Goal: Transaction & Acquisition: Purchase product/service

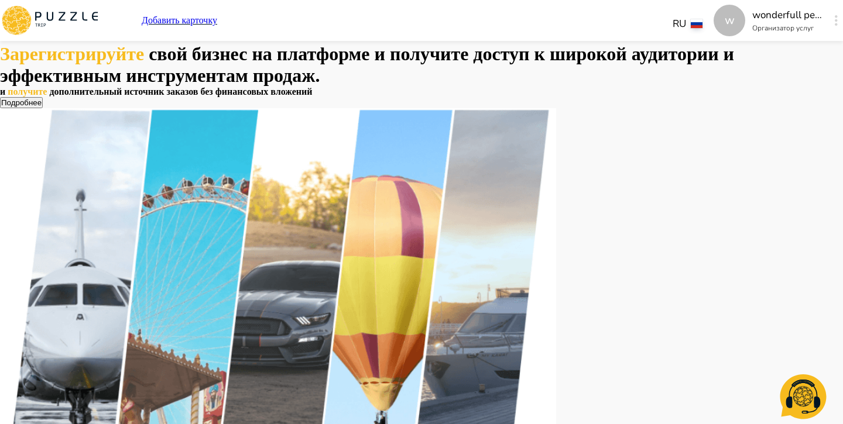
click at [829, 30] on div "w" at bounding box center [835, 20] width 13 height 21
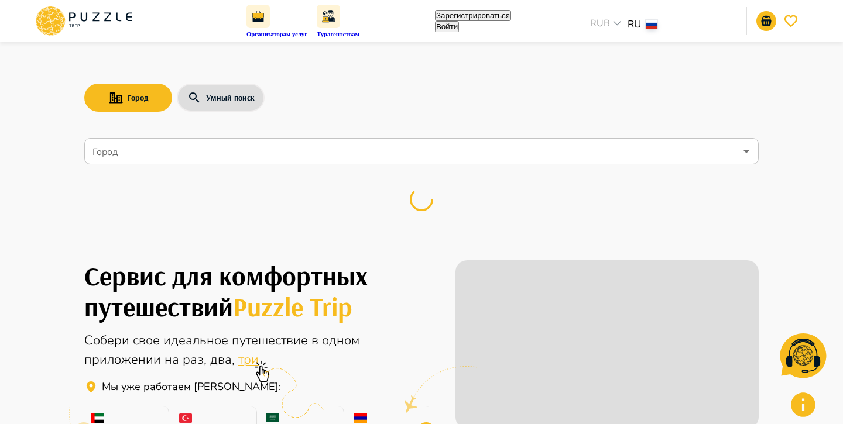
click at [459, 23] on button "Войти" at bounding box center [447, 26] width 24 height 11
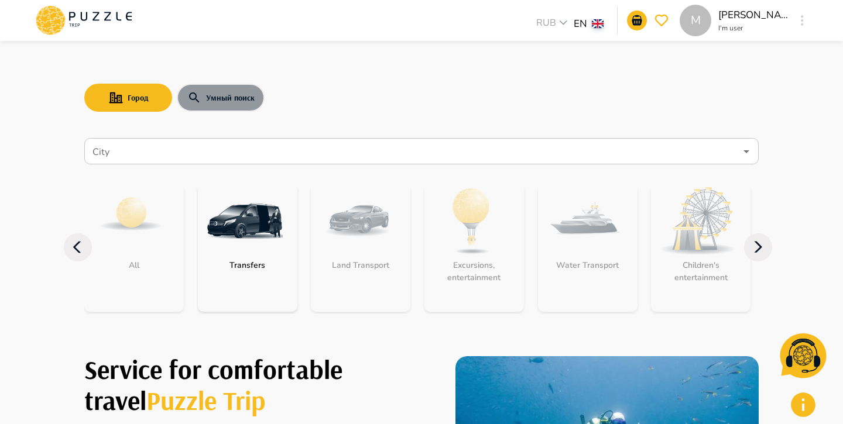
click at [204, 104] on button "Умный поиск" at bounding box center [221, 98] width 88 height 28
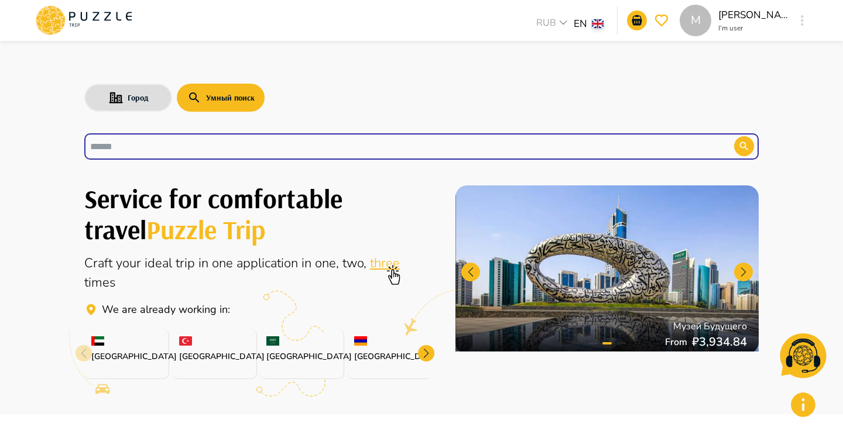
paste input "**********"
type input "**********"
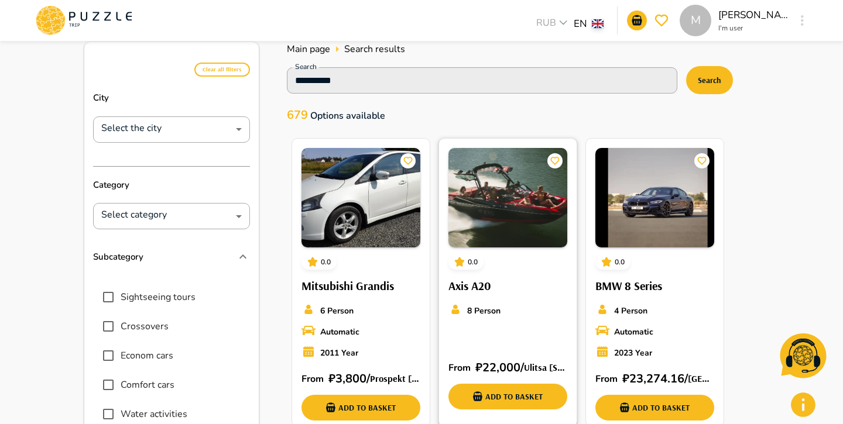
scroll to position [32, 0]
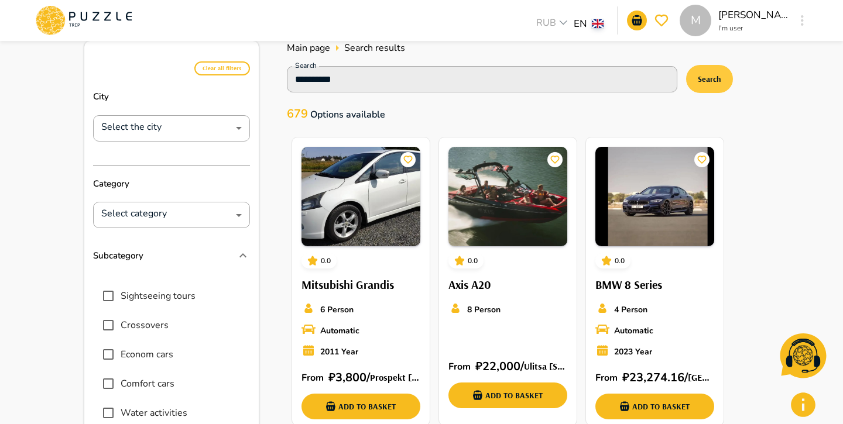
click at [703, 84] on button "Search" at bounding box center [709, 79] width 47 height 28
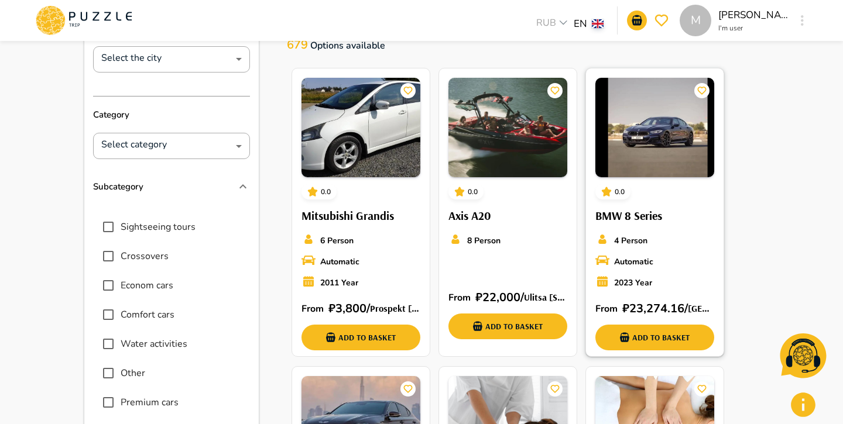
scroll to position [0, 0]
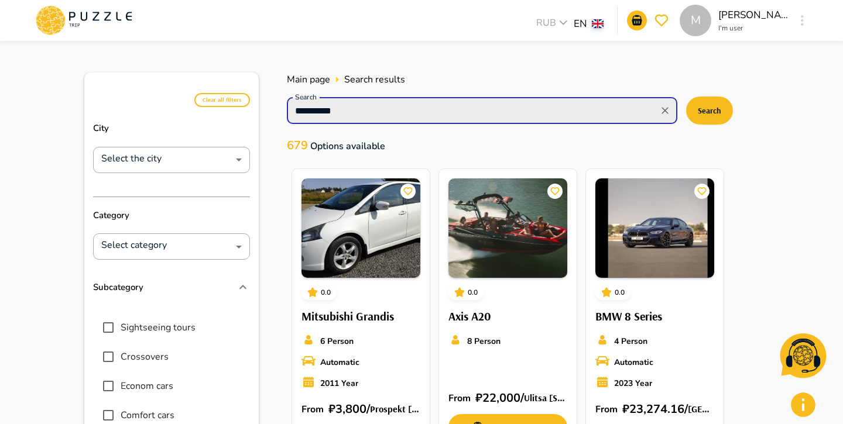
click at [573, 102] on input "**********" at bounding box center [472, 110] width 364 height 16
type input "*"
paste input "**********"
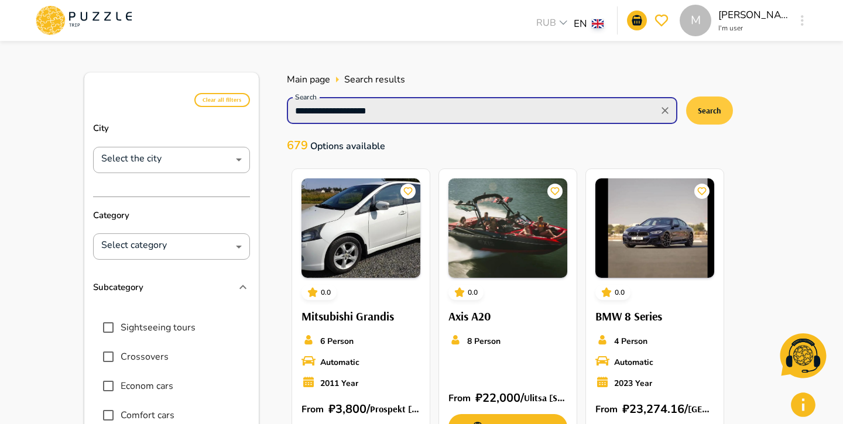
type input "**********"
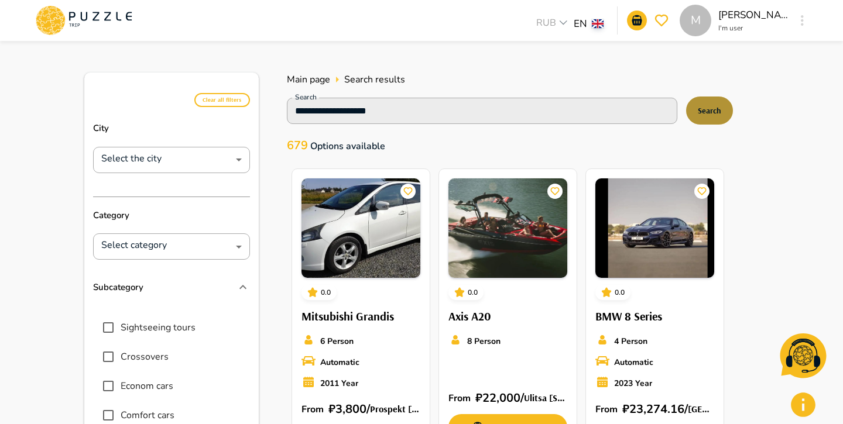
click at [716, 112] on button "Search" at bounding box center [709, 111] width 47 height 28
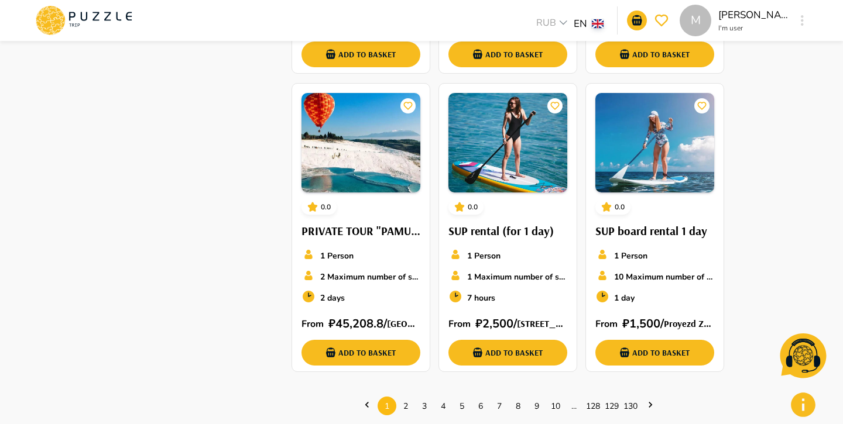
scroll to position [684, 0]
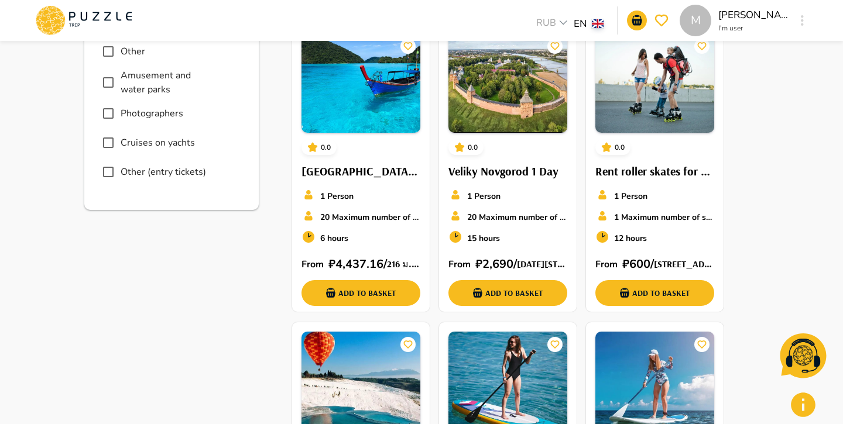
scroll to position [0, 0]
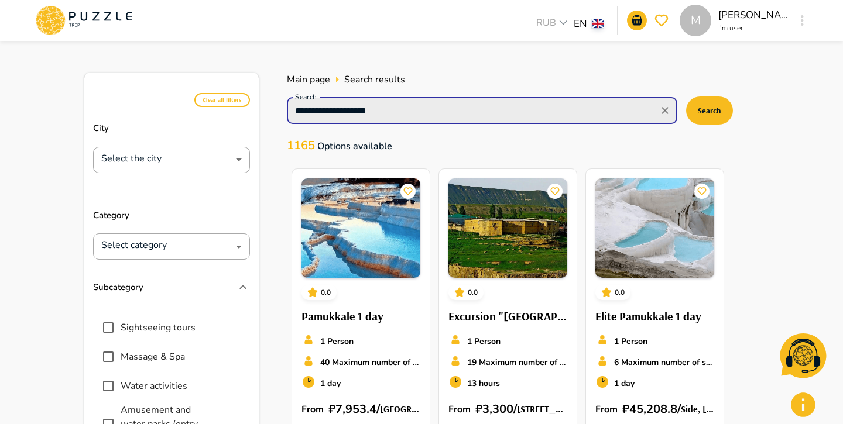
drag, startPoint x: 408, startPoint y: 109, endPoint x: 259, endPoint y: 113, distance: 148.7
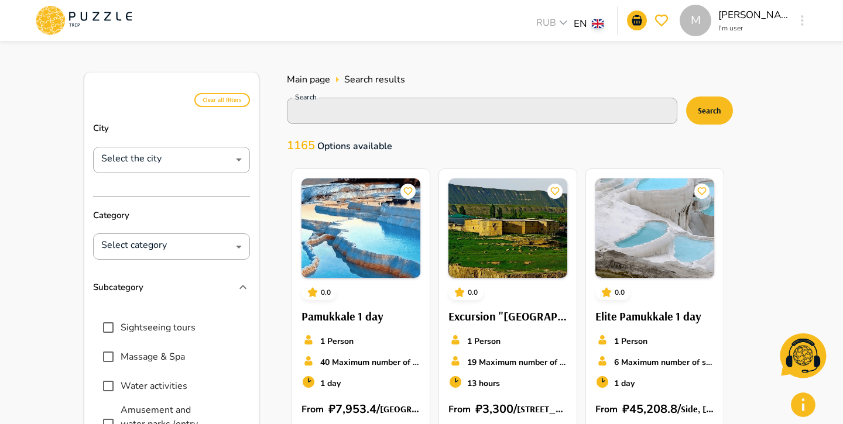
click at [116, 30] on icon at bounding box center [83, 20] width 99 height 30
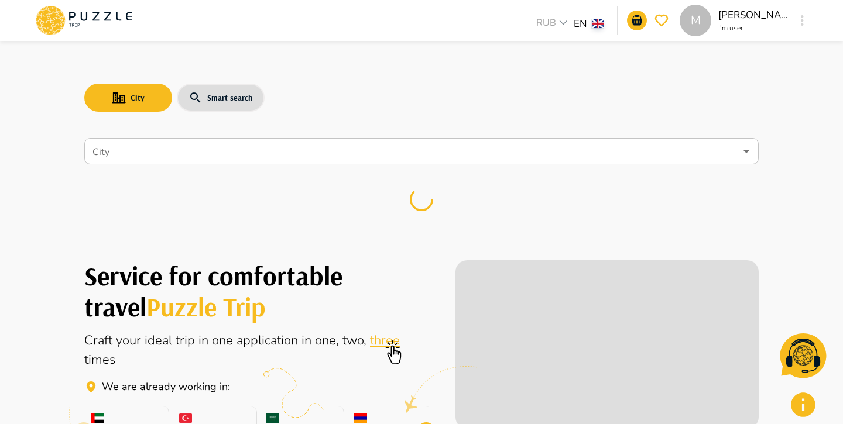
click at [146, 151] on input "City" at bounding box center [412, 151] width 645 height 22
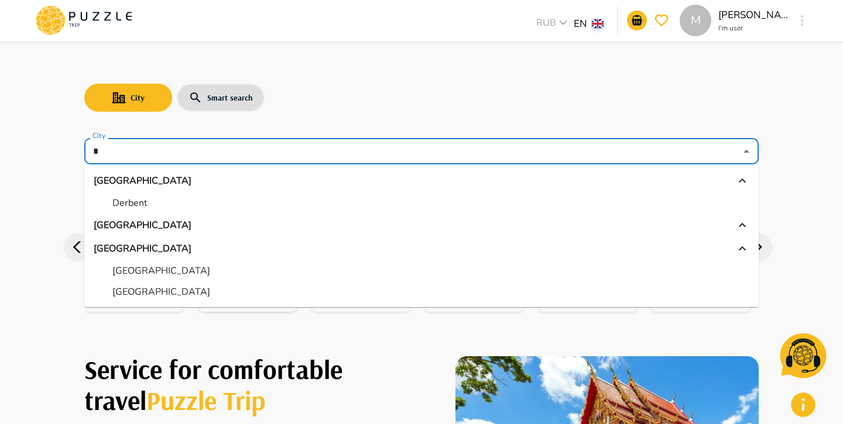
type input "*"
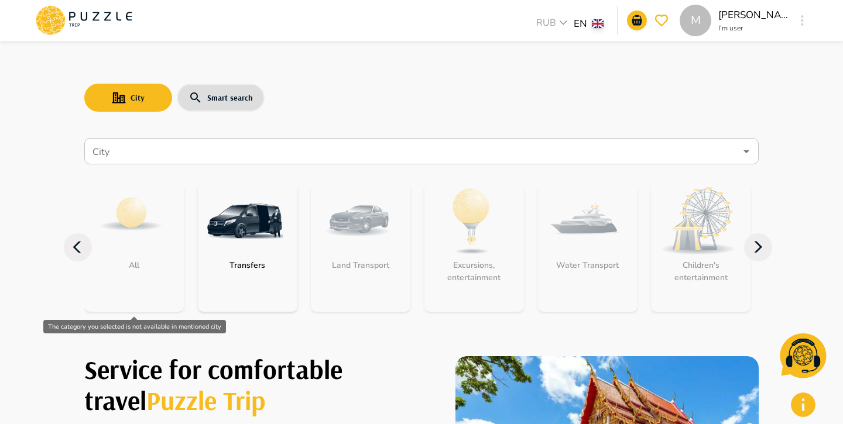
click at [119, 198] on div "All" at bounding box center [133, 247] width 99 height 129
click at [118, 147] on input "City" at bounding box center [412, 151] width 645 height 22
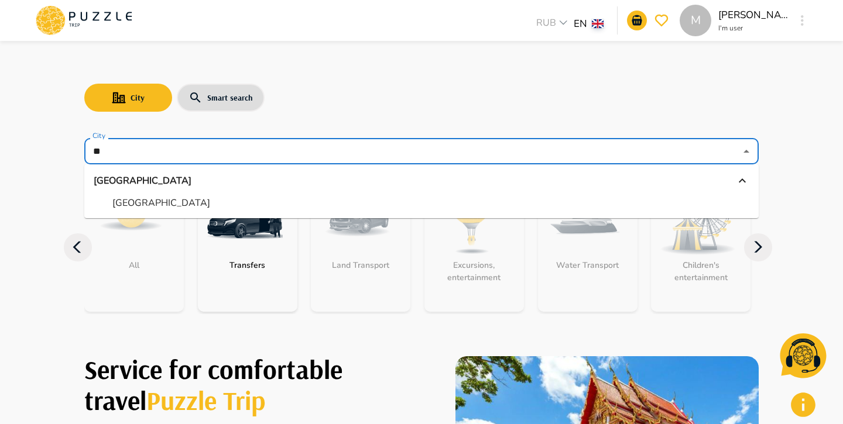
click at [141, 199] on p "Abu Dhabi" at bounding box center [161, 203] width 98 height 14
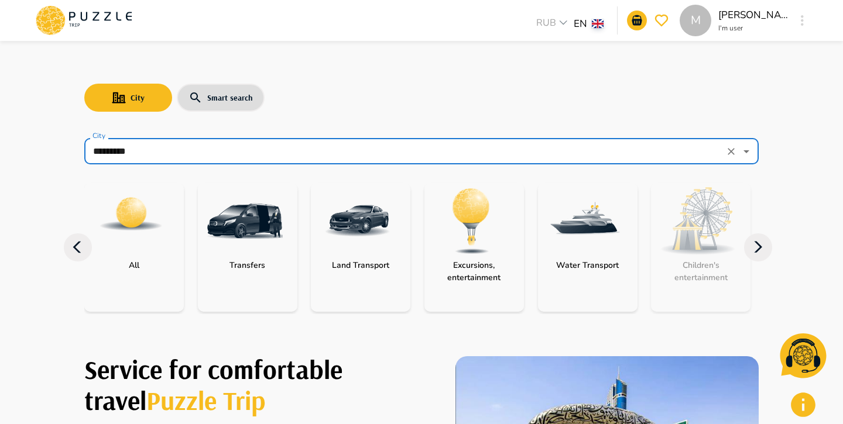
type input "*********"
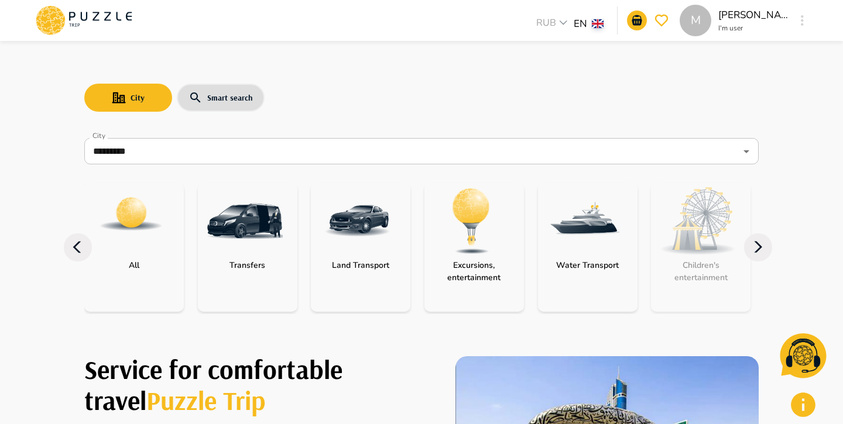
click at [150, 268] on div "All" at bounding box center [133, 265] width 99 height 12
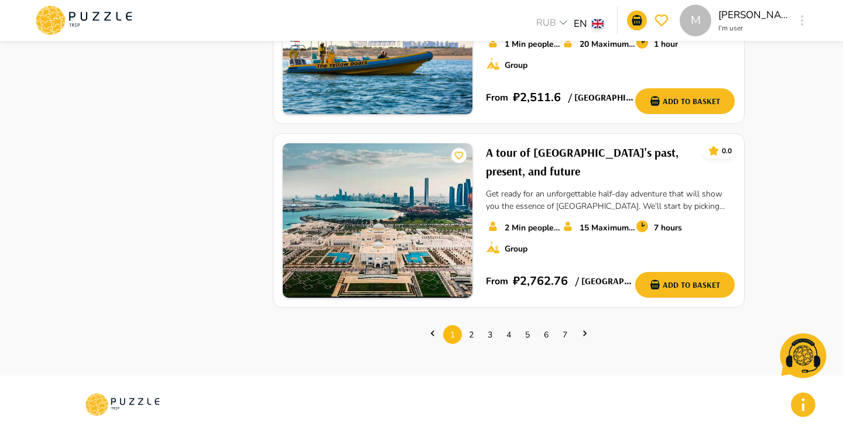
scroll to position [1713, 0]
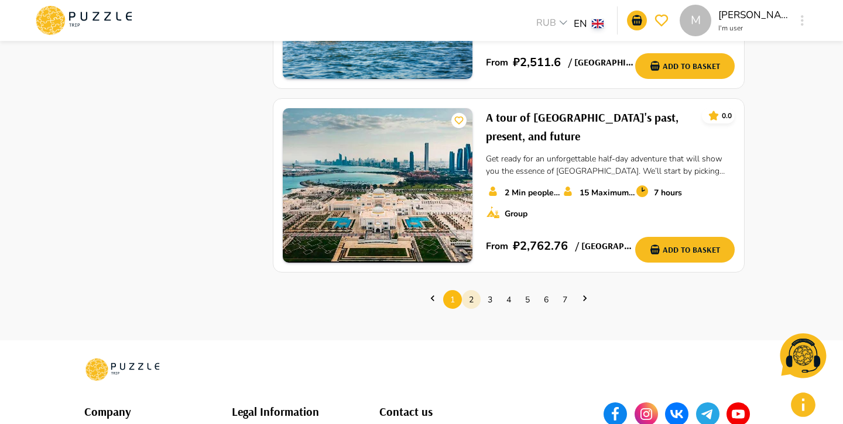
click at [473, 291] on link "2" at bounding box center [471, 300] width 19 height 18
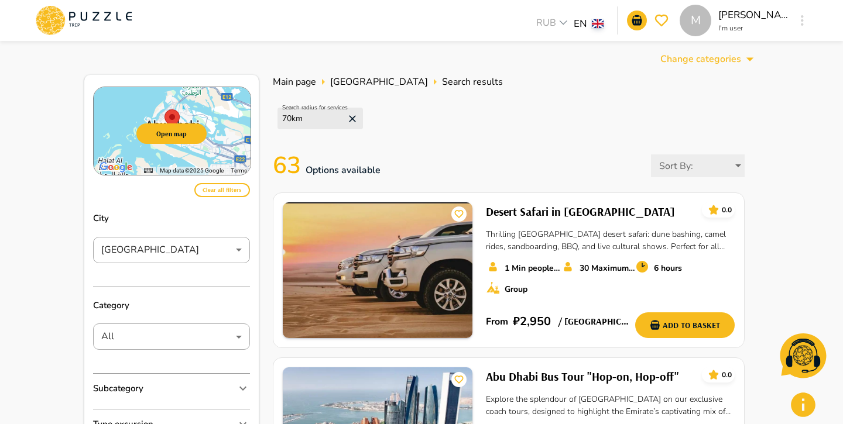
click at [191, 321] on p "Category" at bounding box center [171, 305] width 157 height 37
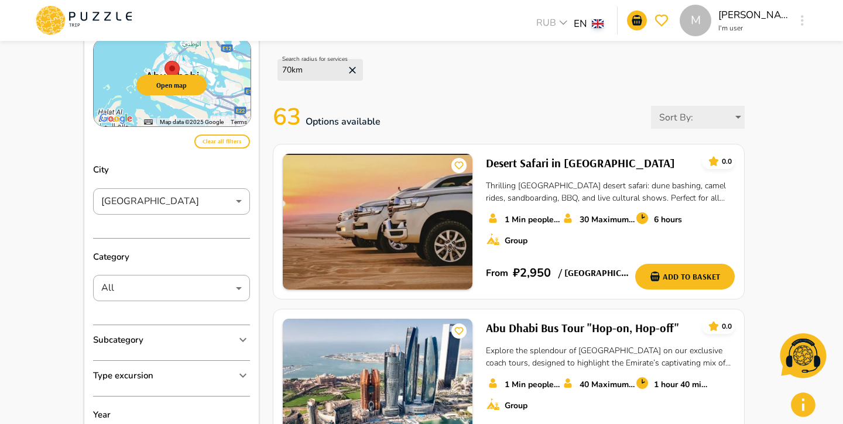
scroll to position [56, 0]
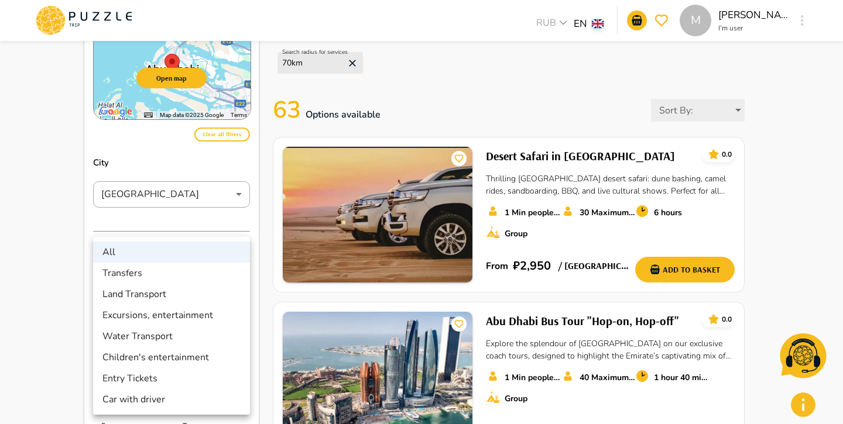
click at [177, 375] on li "Entry Tickets" at bounding box center [171, 378] width 157 height 21
type input "**********"
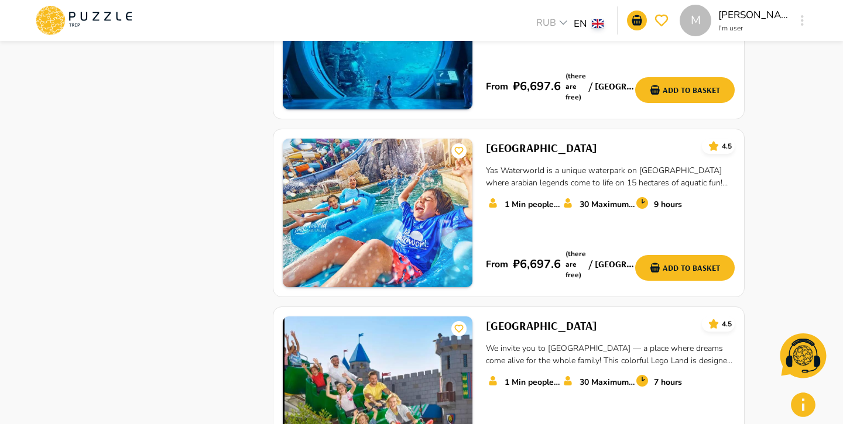
scroll to position [1625, 0]
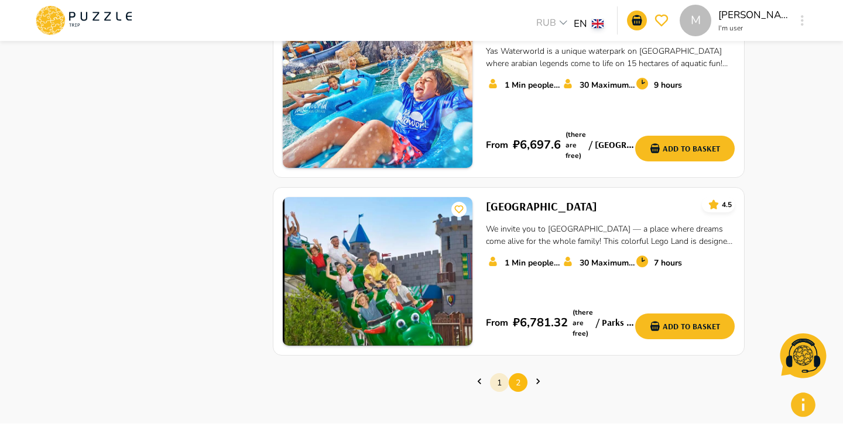
click at [495, 374] on link "1" at bounding box center [499, 383] width 19 height 18
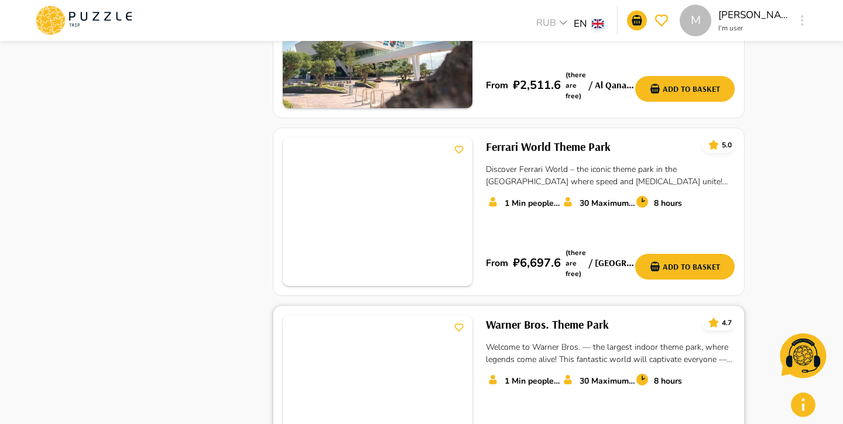
scroll to position [1069, 0]
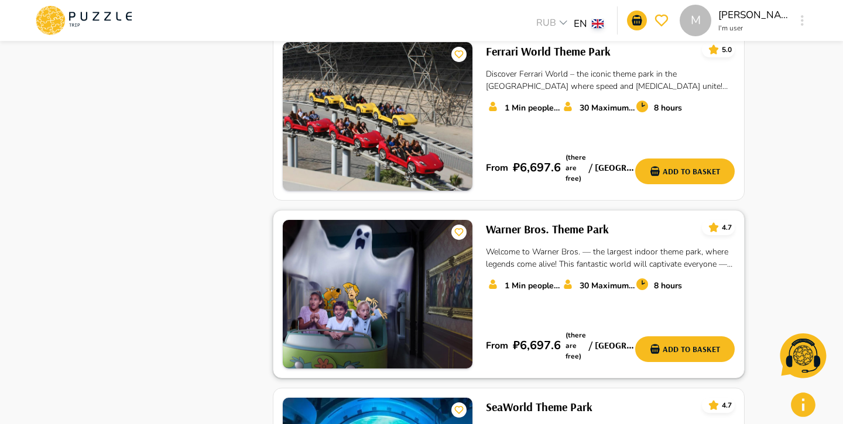
click at [507, 220] on h6 "Warner Bros. Theme Park" at bounding box center [547, 229] width 123 height 19
click at [559, 102] on p "1 Min people count*" at bounding box center [532, 108] width 56 height 12
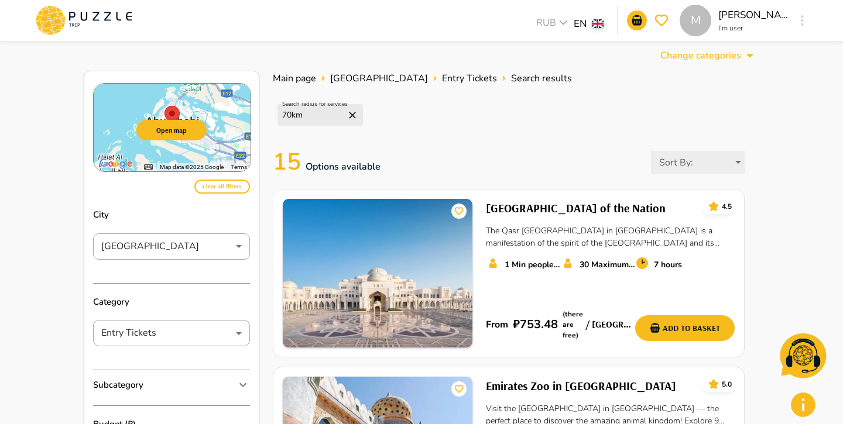
scroll to position [0, 0]
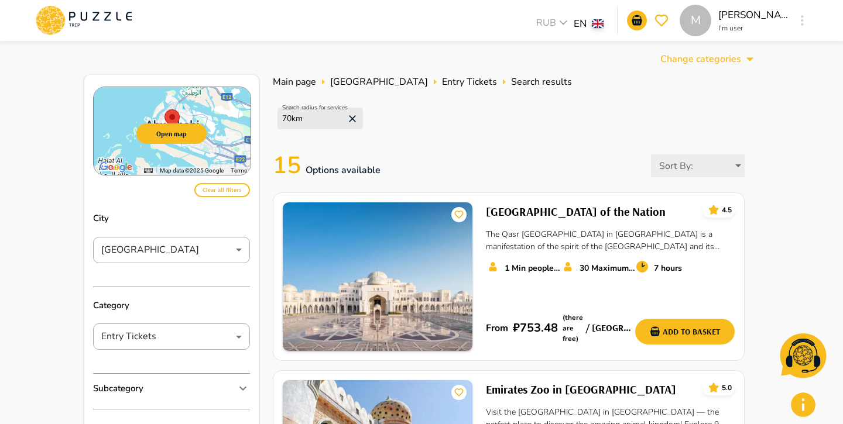
click at [353, 118] on icon at bounding box center [352, 119] width 12 height 12
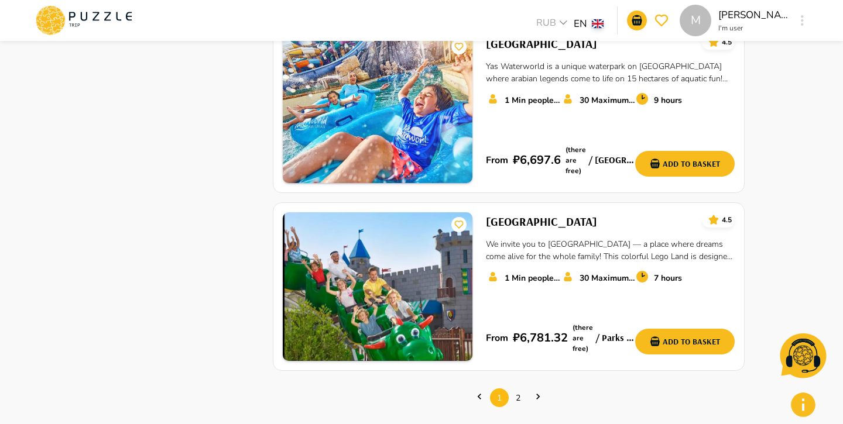
scroll to position [1616, 0]
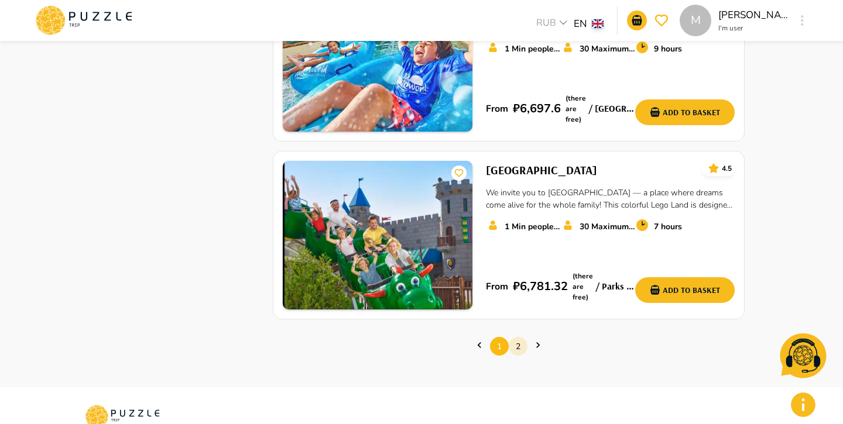
click at [519, 338] on link "2" at bounding box center [518, 347] width 19 height 18
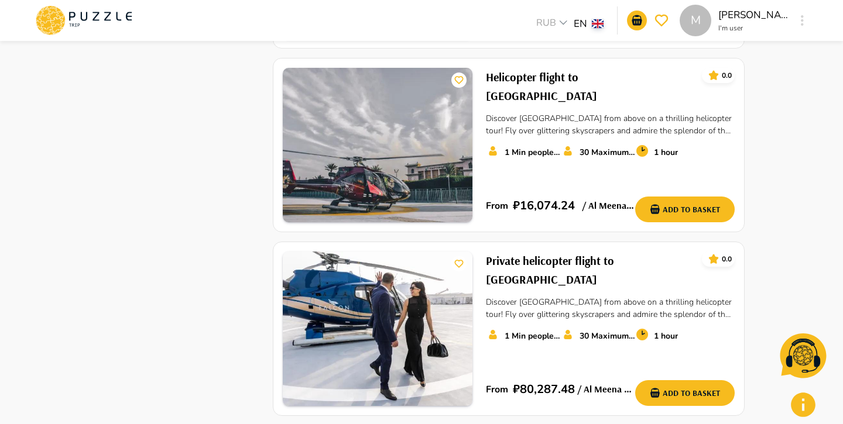
scroll to position [662, 0]
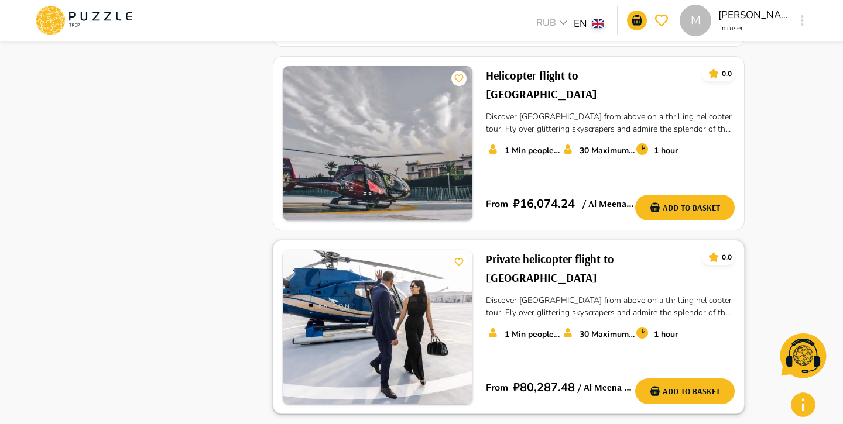
click at [462, 291] on img at bounding box center [378, 327] width 190 height 154
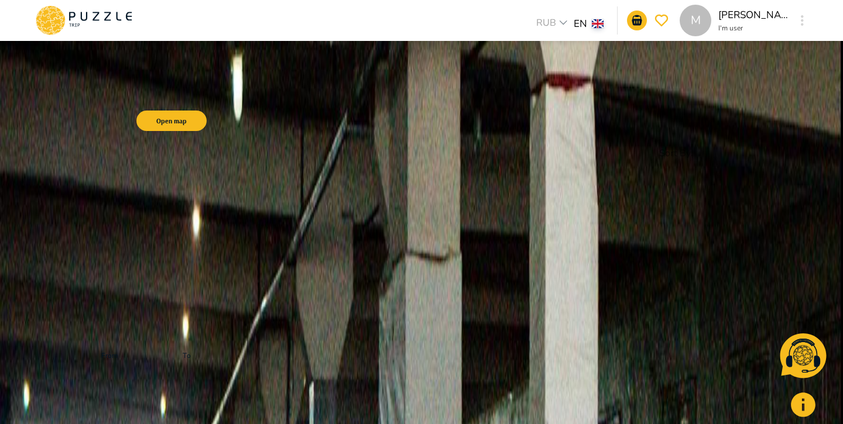
scroll to position [15, 0]
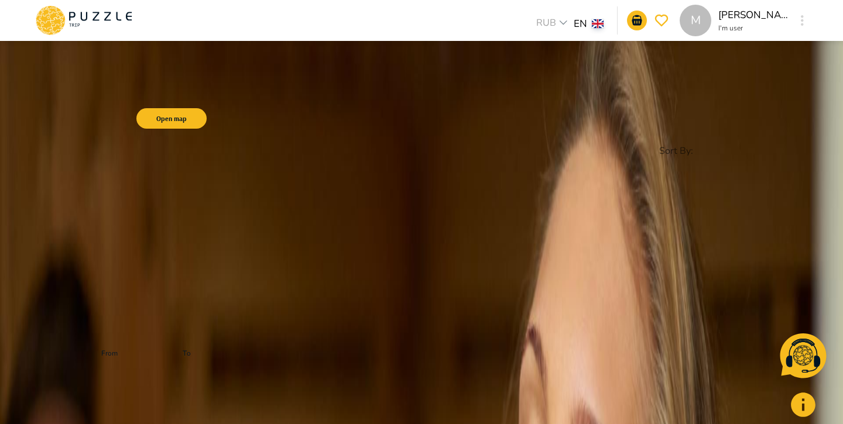
click at [82, 26] on icon at bounding box center [83, 20] width 99 height 30
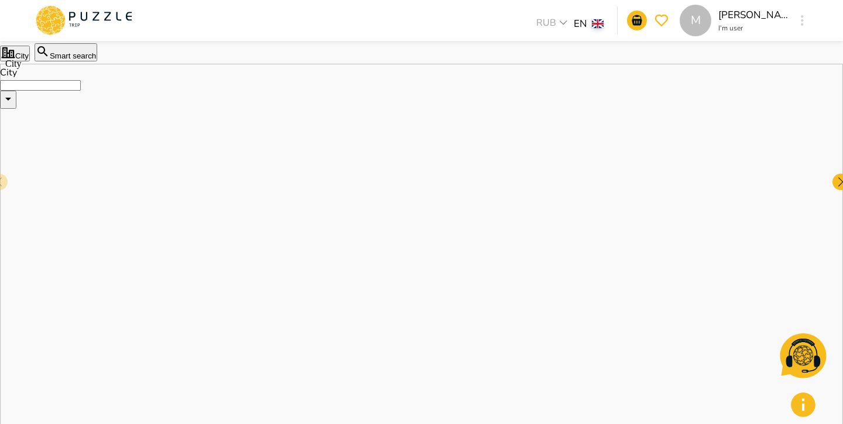
click at [81, 91] on input "City" at bounding box center [40, 85] width 81 height 11
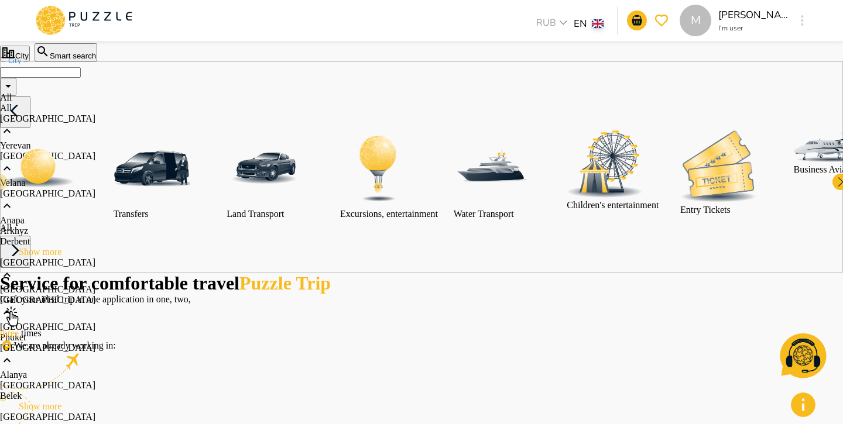
click at [125, 114] on li "All" at bounding box center [337, 108] width 674 height 11
type input "***"
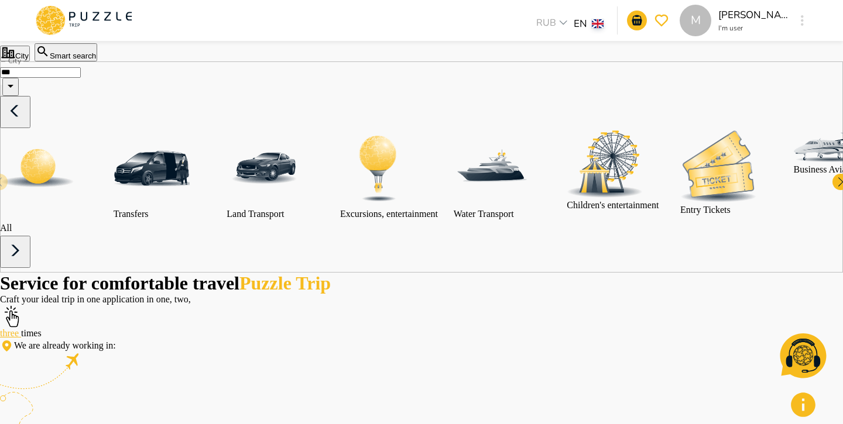
click at [19, 245] on icon "button" at bounding box center [15, 250] width 8 height 11
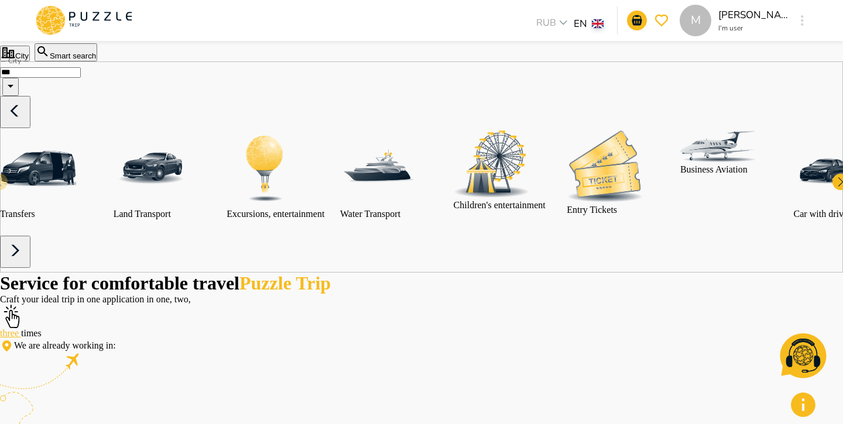
click at [19, 245] on icon "button" at bounding box center [15, 250] width 8 height 11
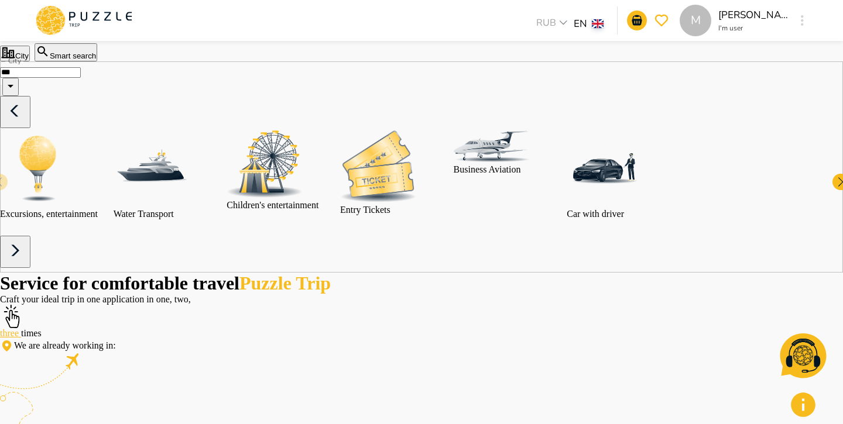
click at [19, 245] on icon "button" at bounding box center [15, 250] width 8 height 11
click at [416, 205] on div "category-entry_tickets" at bounding box center [378, 168] width 76 height 74
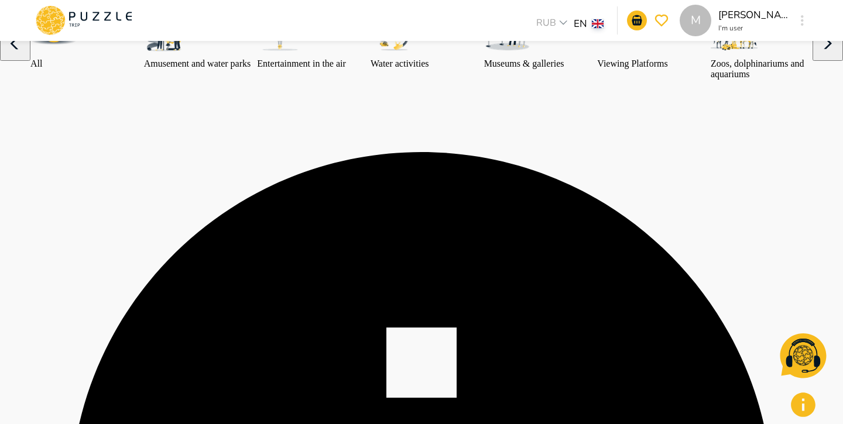
scroll to position [116, 0]
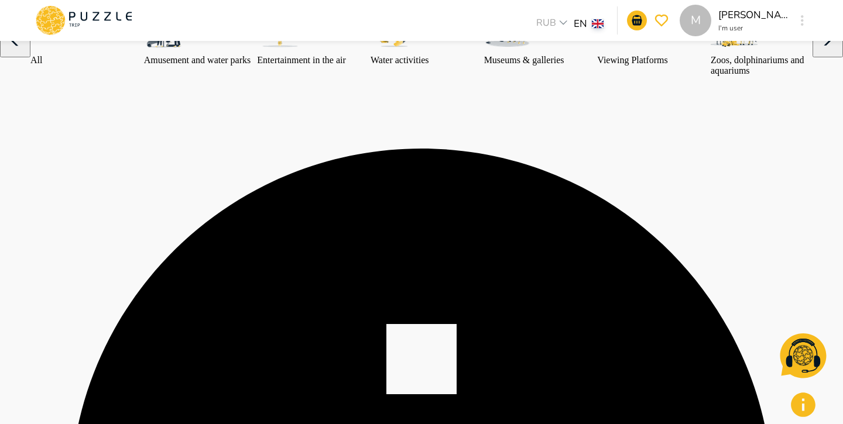
type input "**********"
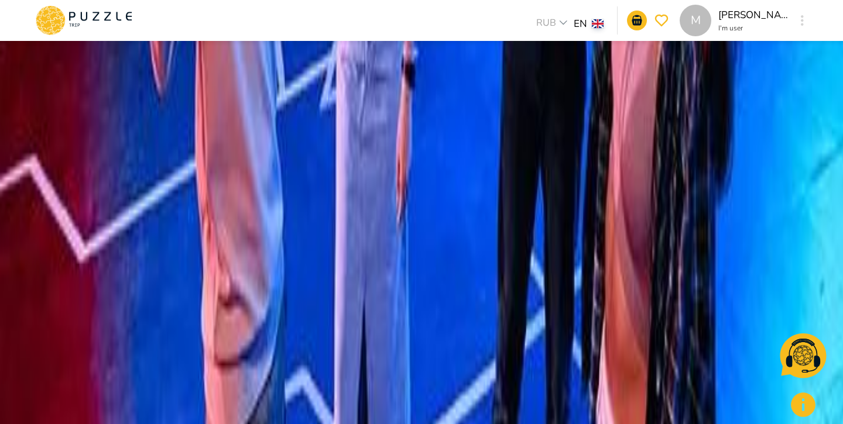
scroll to position [1778, 0]
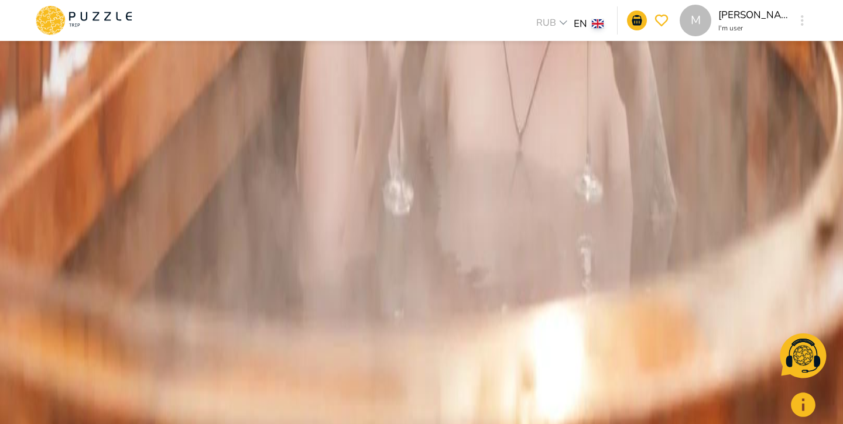
scroll to position [1534, 0]
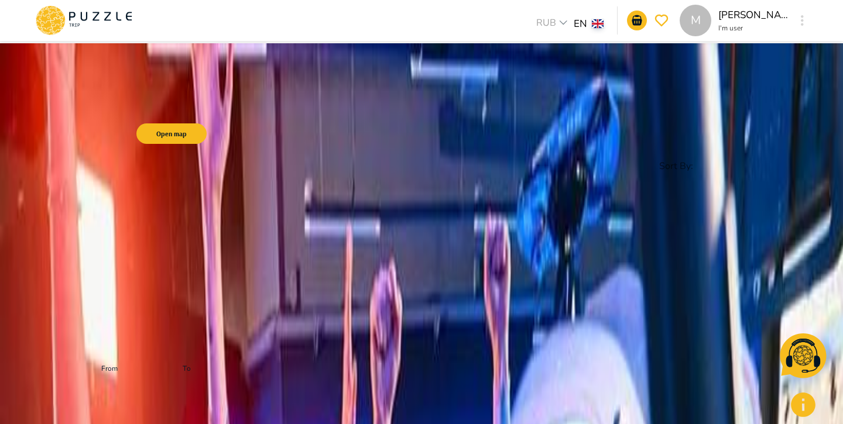
scroll to position [60, 0]
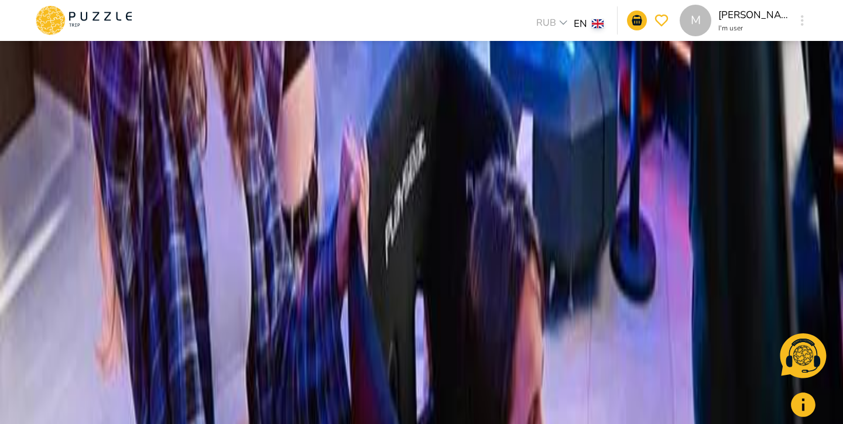
scroll to position [1290, 0]
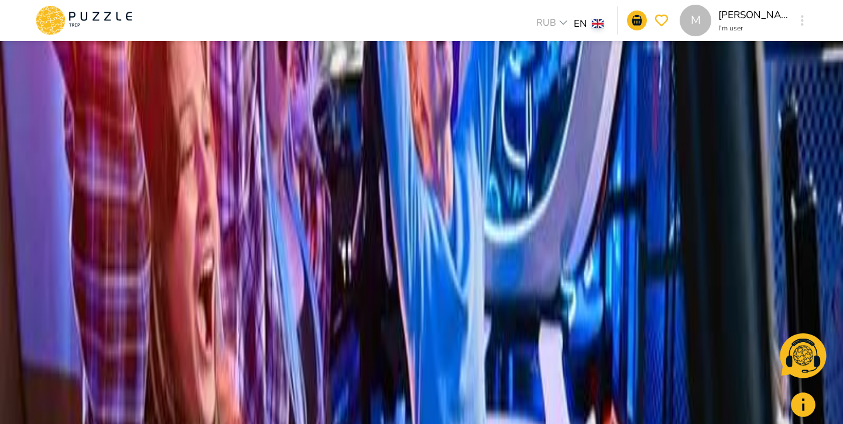
scroll to position [0, 0]
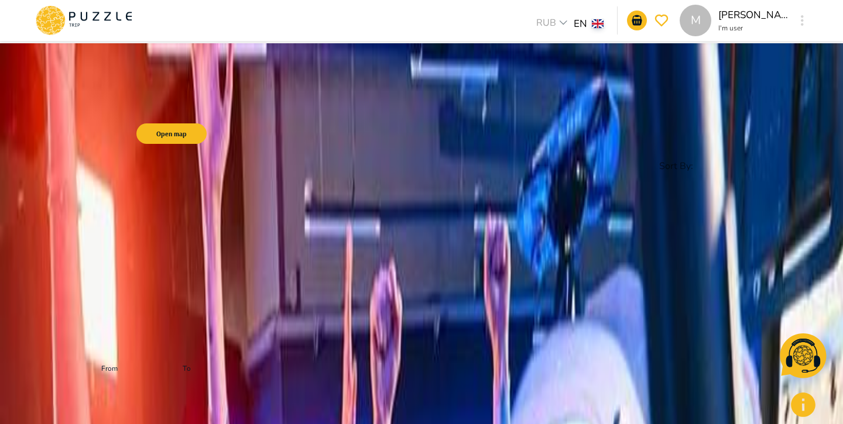
click at [444, 114] on div "Search radius for services 70 km" at bounding box center [509, 118] width 472 height 45
click at [64, 21] on g at bounding box center [84, 20] width 97 height 30
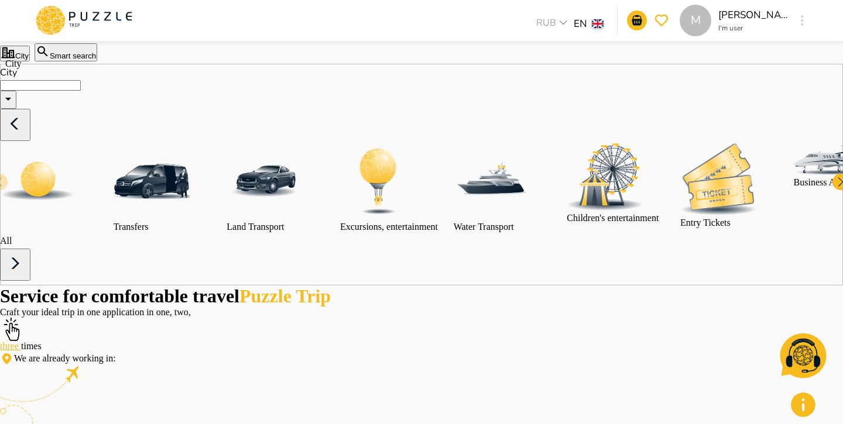
click at [81, 91] on input "City" at bounding box center [40, 85] width 81 height 11
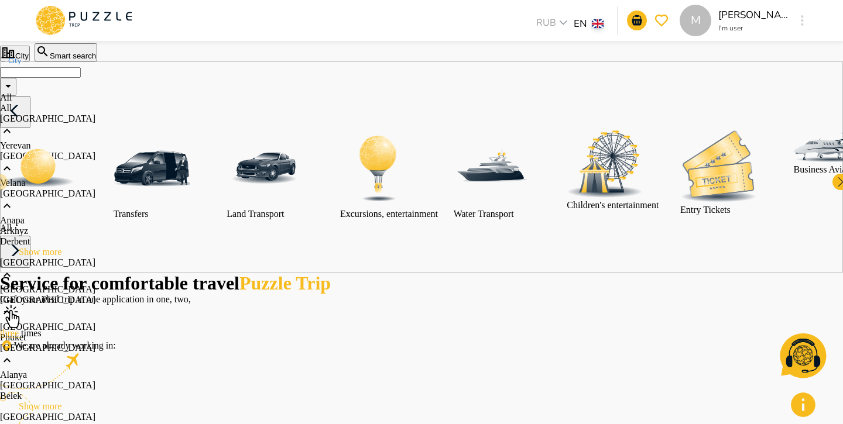
scroll to position [376, 0]
type input "*********"
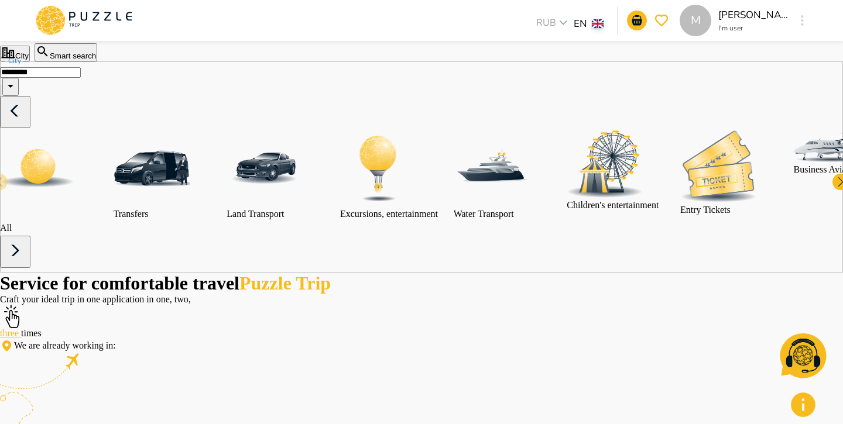
click at [29, 251] on icon "button" at bounding box center [15, 251] width 28 height 28
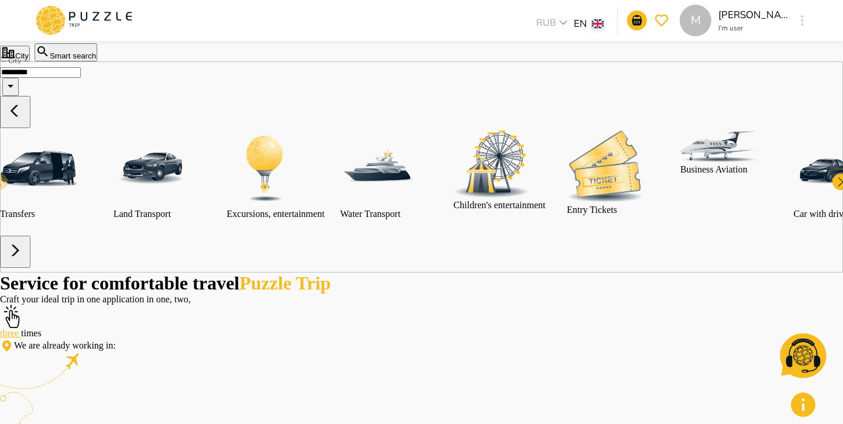
click at [643, 202] on img "category-entry_tickets" at bounding box center [604, 167] width 76 height 72
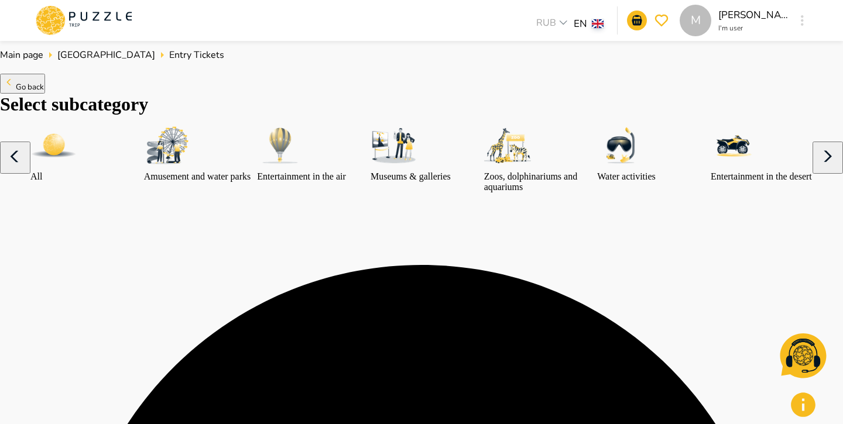
type input "**********"
click at [77, 169] on img "subcategory-all" at bounding box center [53, 145] width 47 height 47
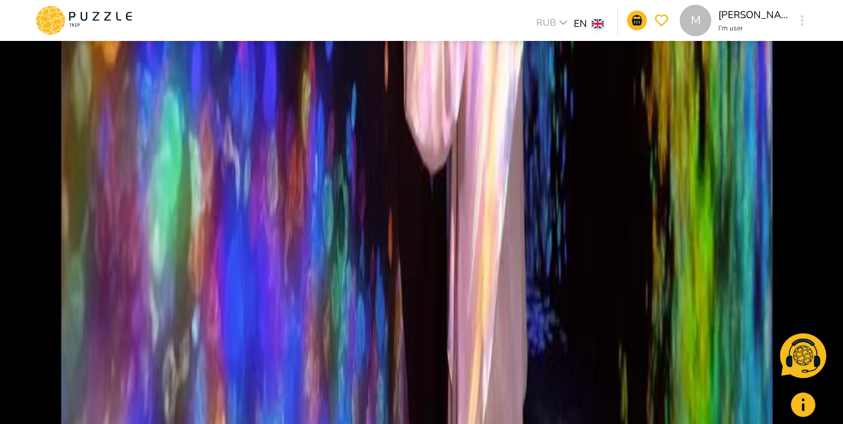
scroll to position [1279, 0]
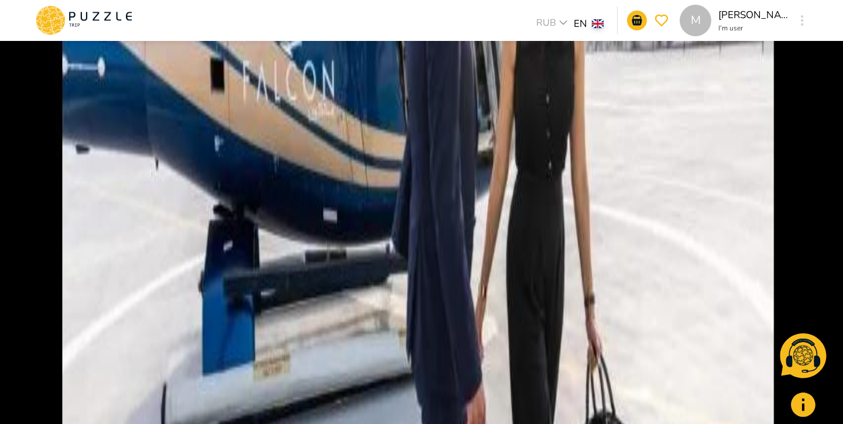
scroll to position [458, 0]
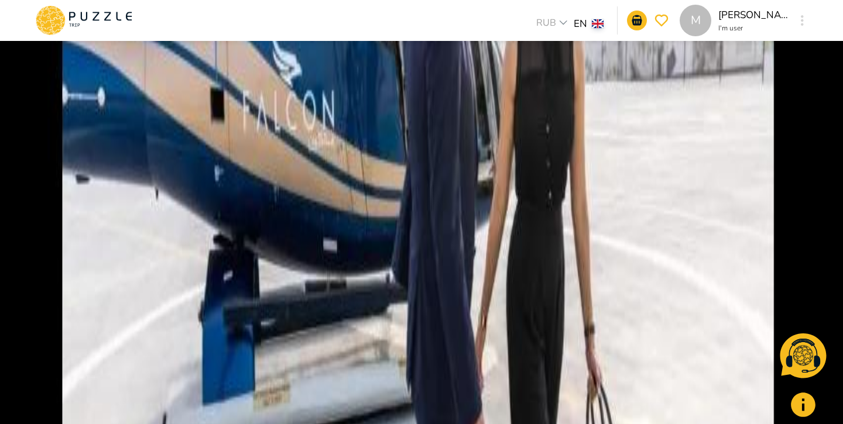
click at [413, 218] on img at bounding box center [421, 307] width 843 height 1443
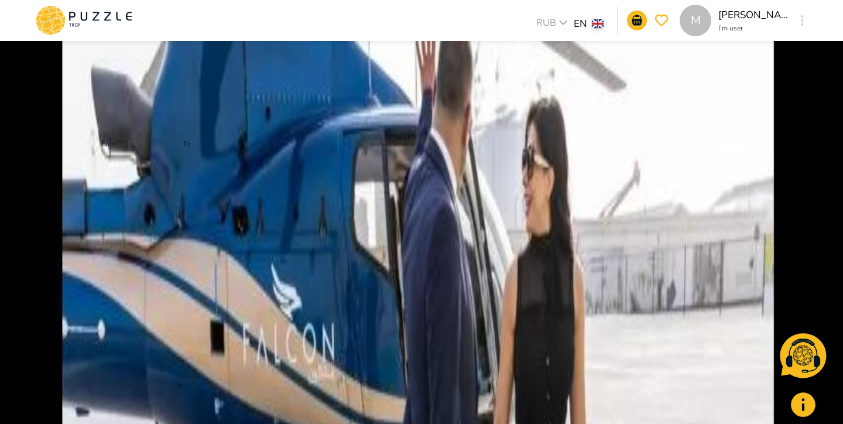
scroll to position [226, 0]
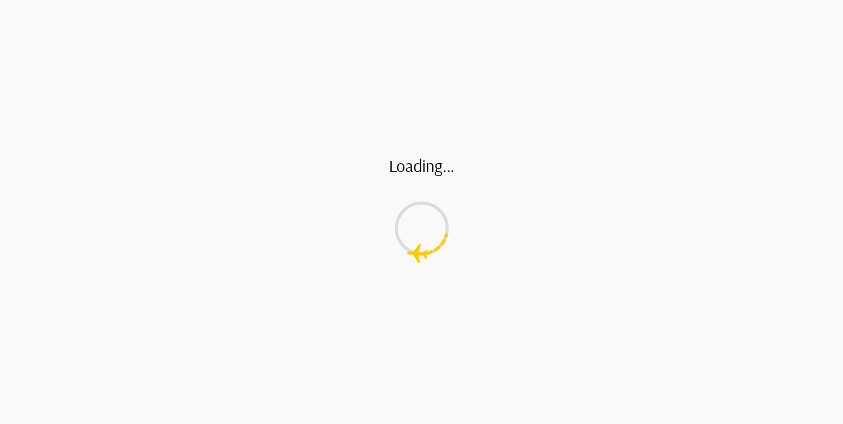
scroll to position [1, 0]
